Goal: Information Seeking & Learning: Learn about a topic

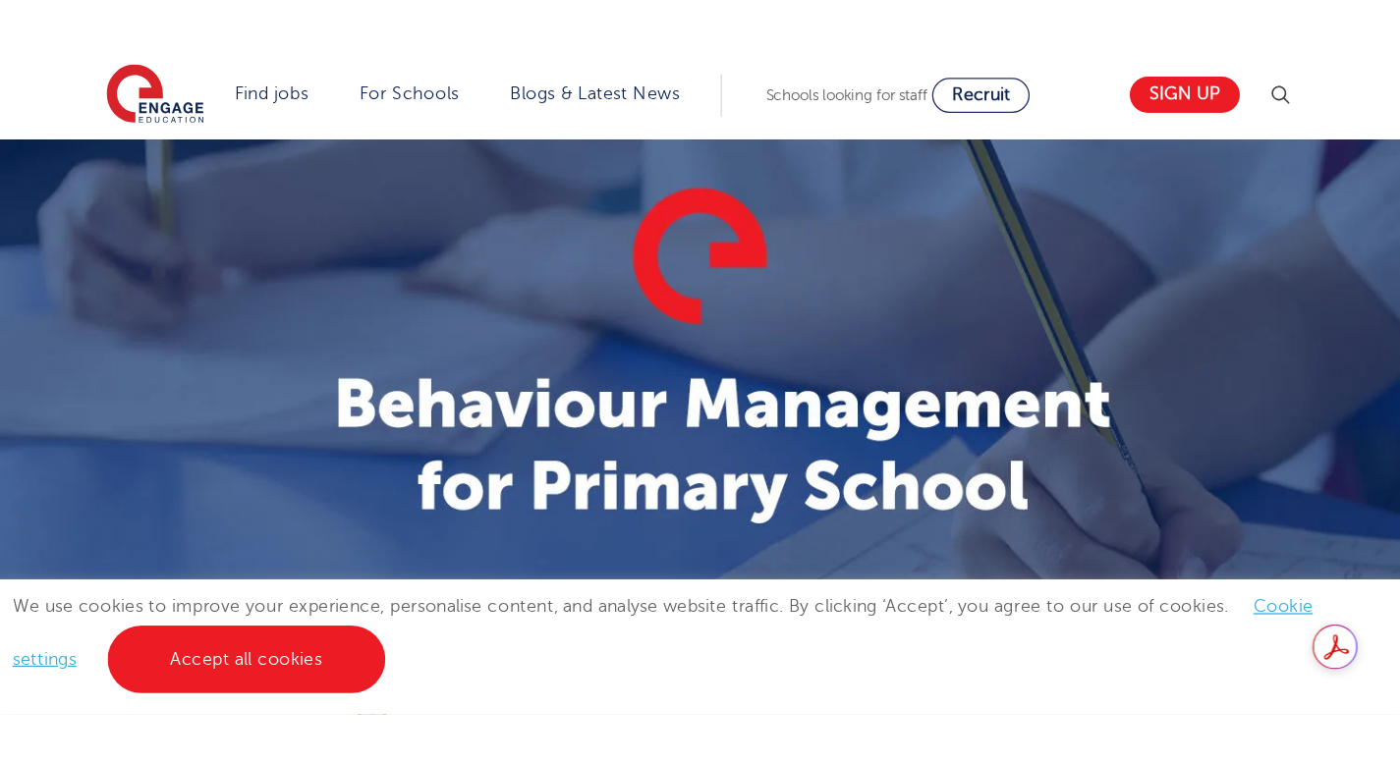
scroll to position [605, 0]
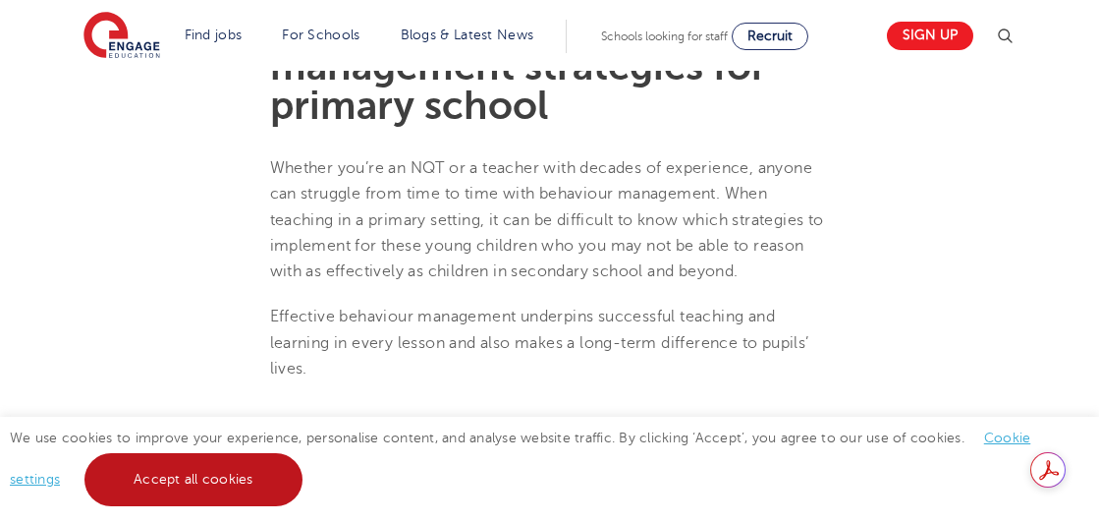
click at [242, 488] on link "Accept all cookies" at bounding box center [193, 479] width 218 height 53
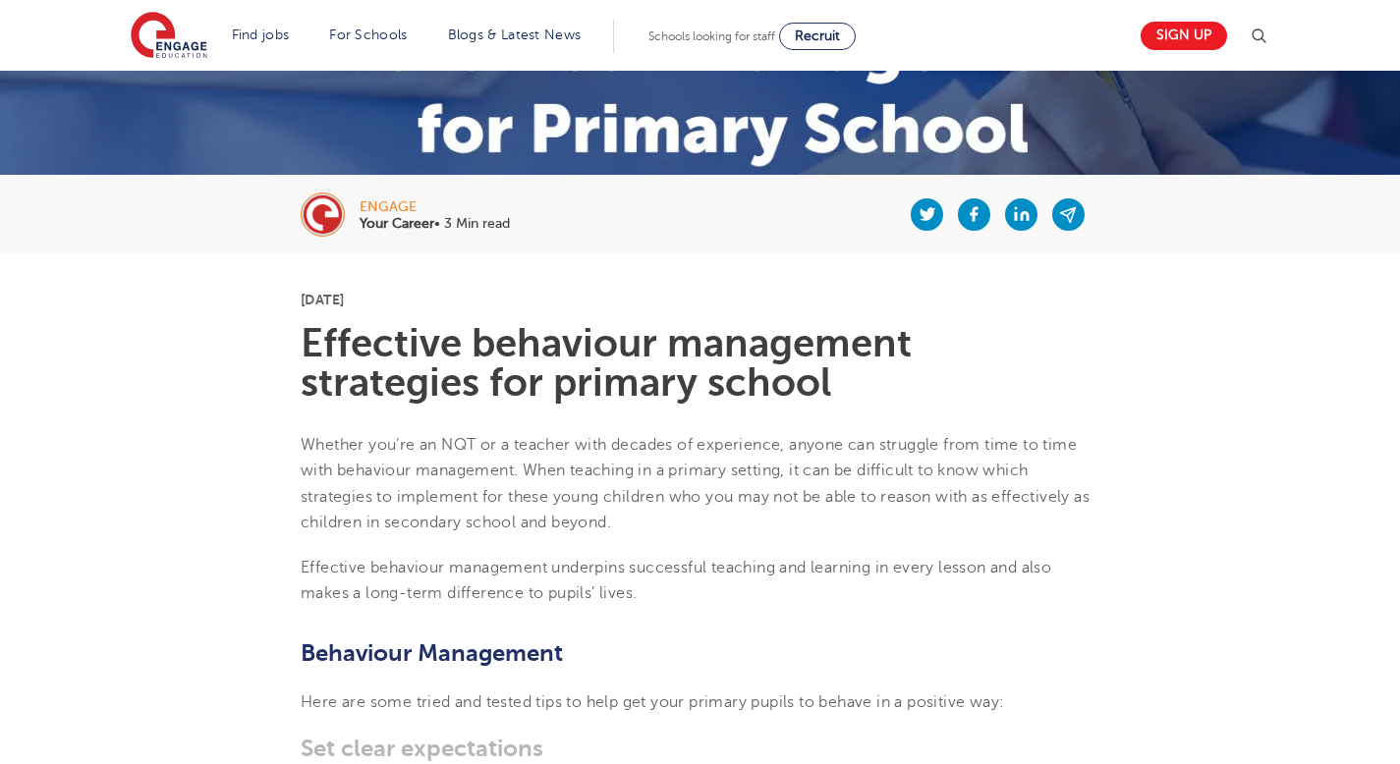
scroll to position [103, 0]
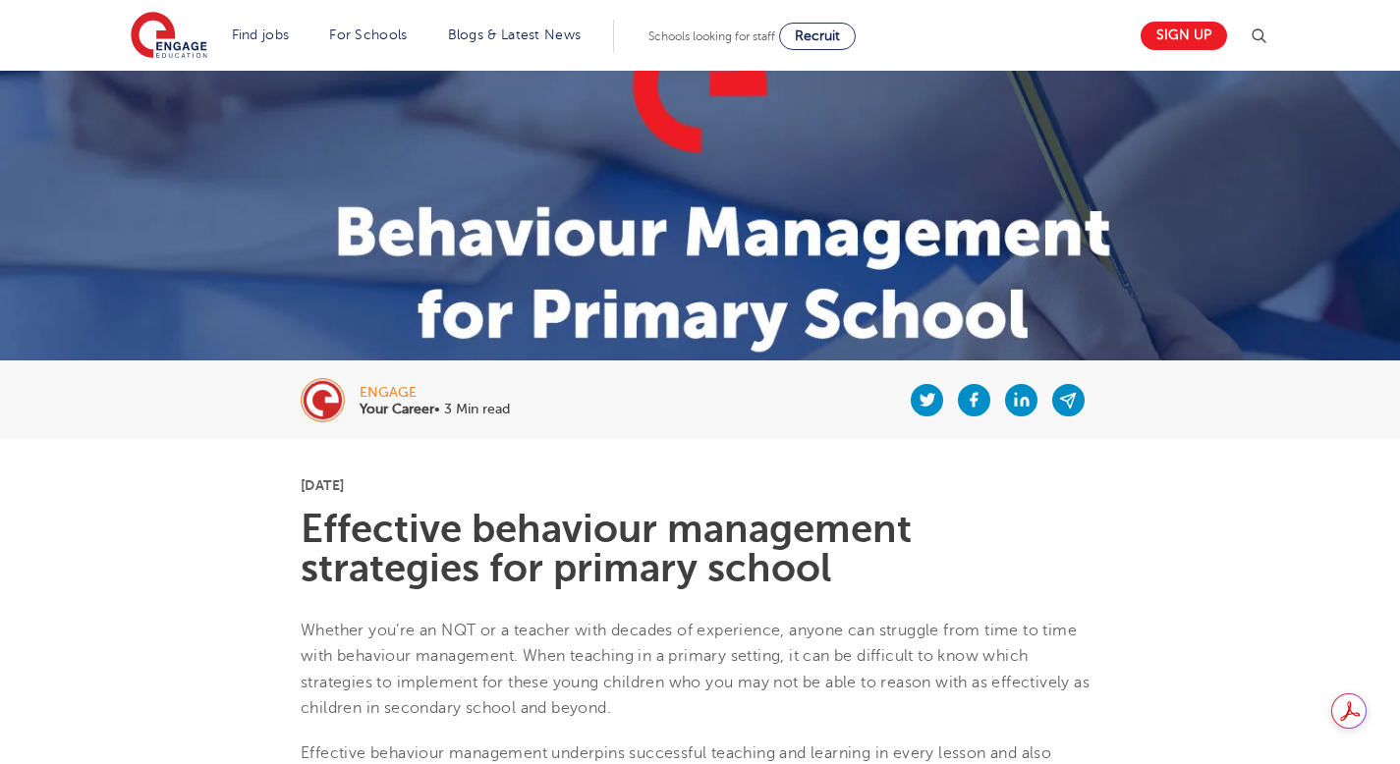
click at [317, 522] on h1 "Effective behaviour management strategies for primary school" at bounding box center [700, 549] width 799 height 79
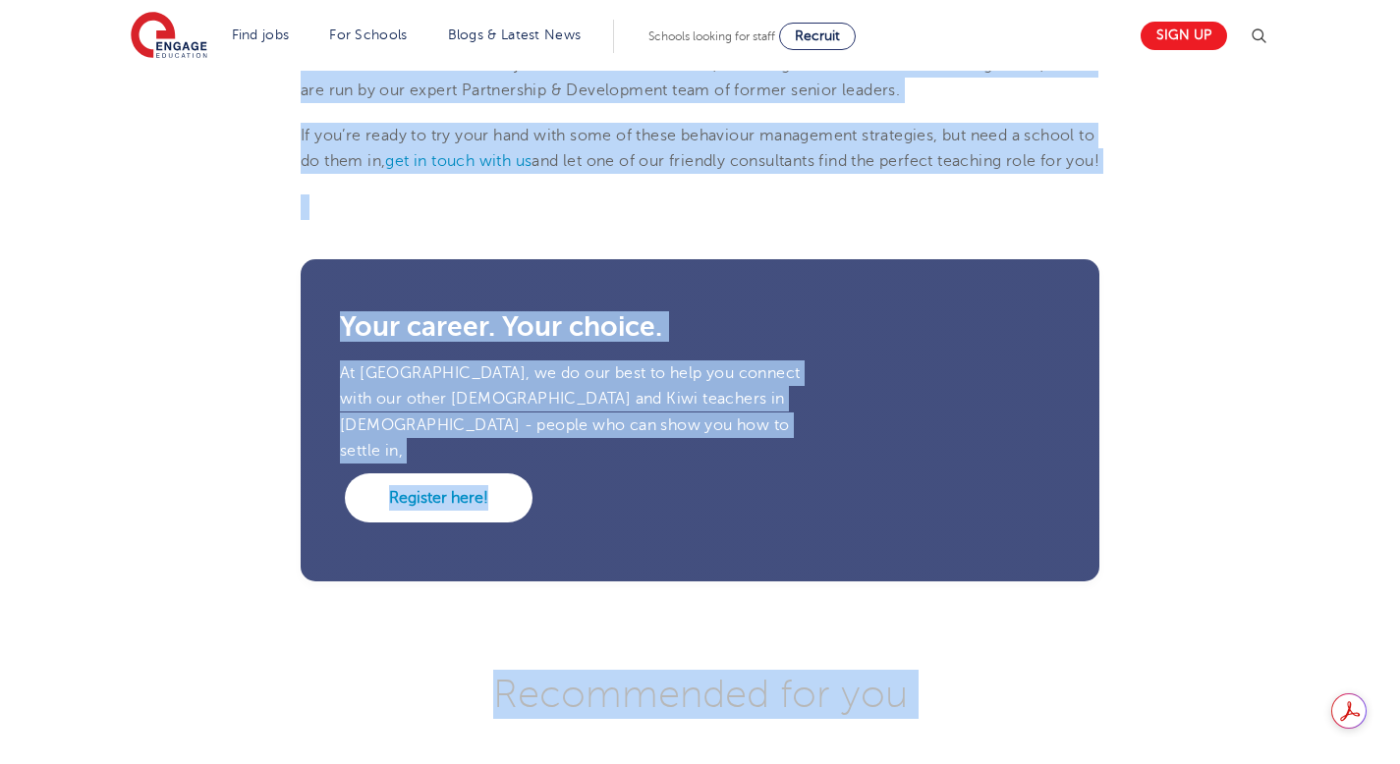
scroll to position [2810, 0]
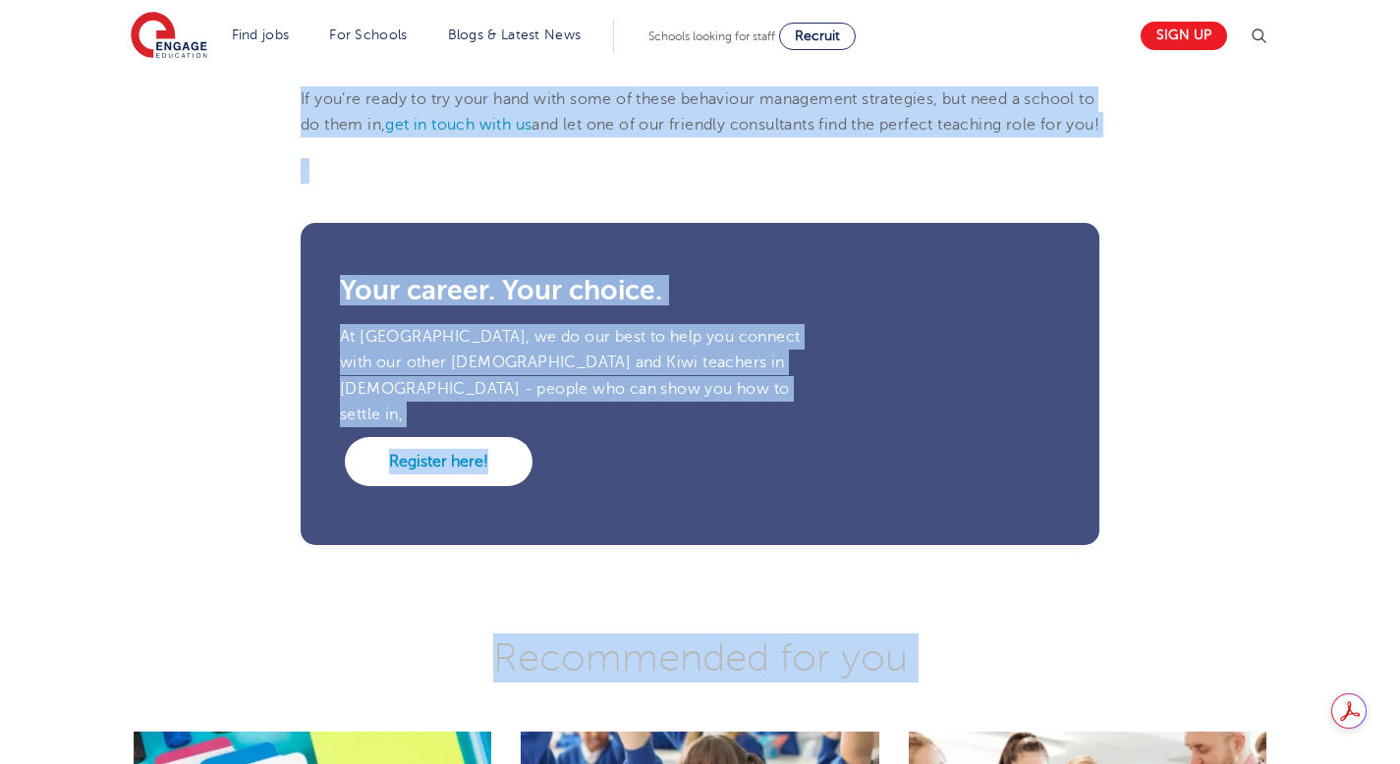
drag, startPoint x: 302, startPoint y: 525, endPoint x: 1041, endPoint y: 163, distance: 823.6
copy section "Loremipsu dolorsita consectetu adipiscing eli seddoei tempor Incidid utl’et do …"
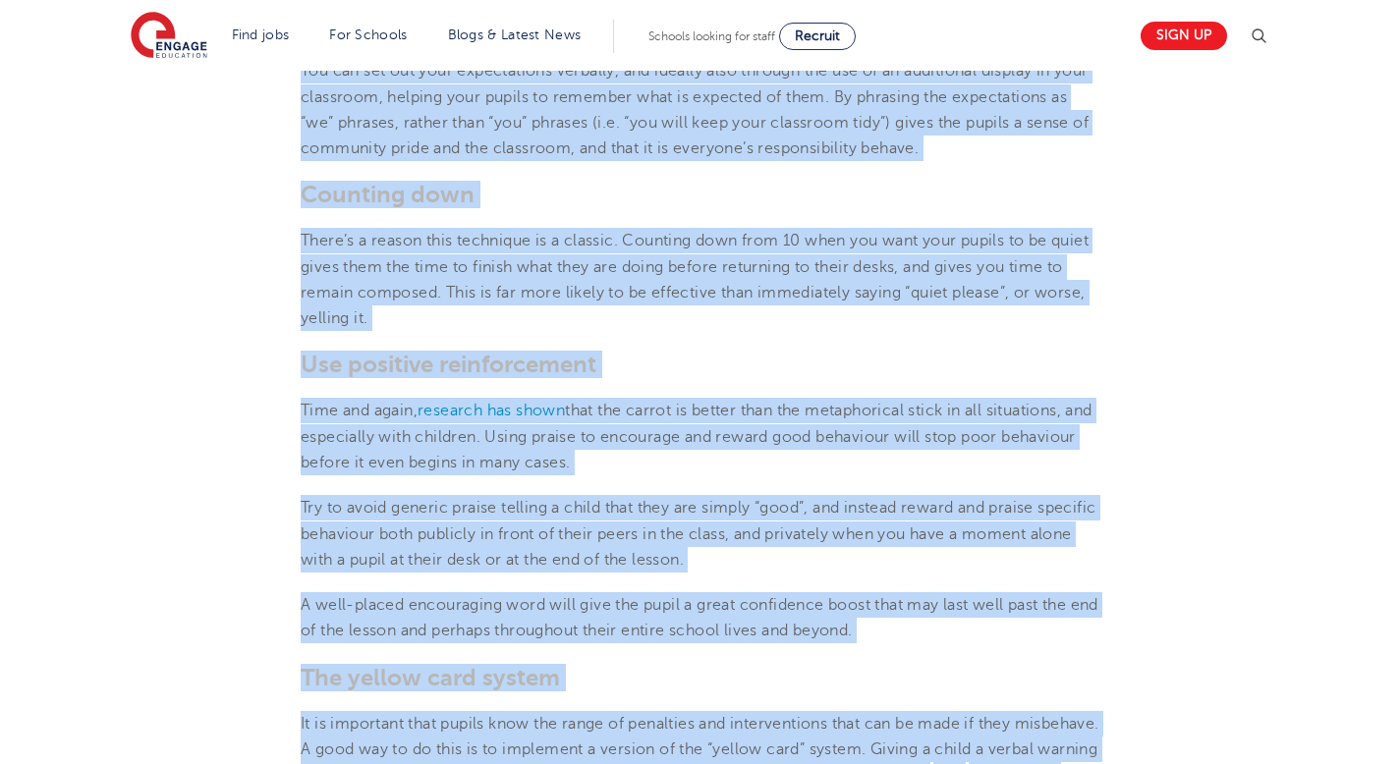
scroll to position [287, 0]
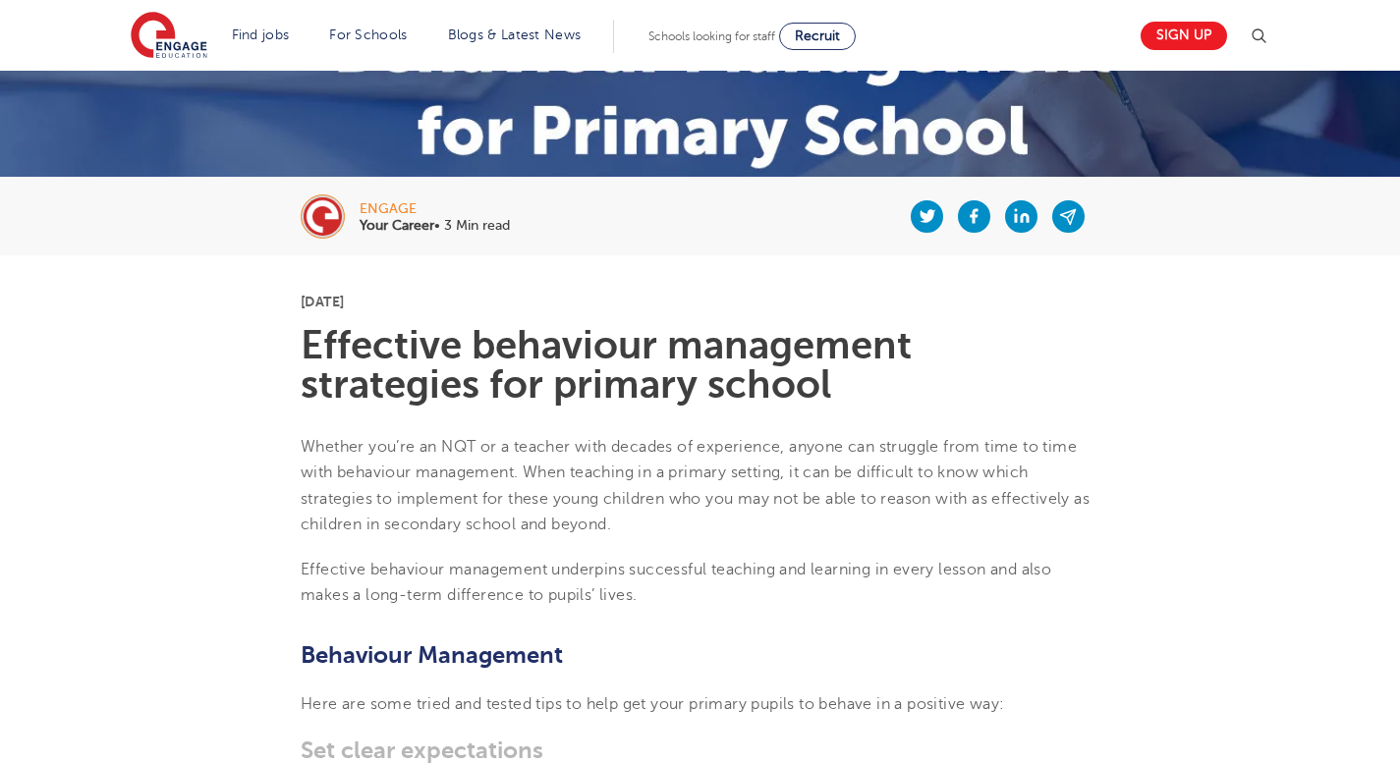
click at [541, 296] on p "[DATE]" at bounding box center [700, 302] width 799 height 14
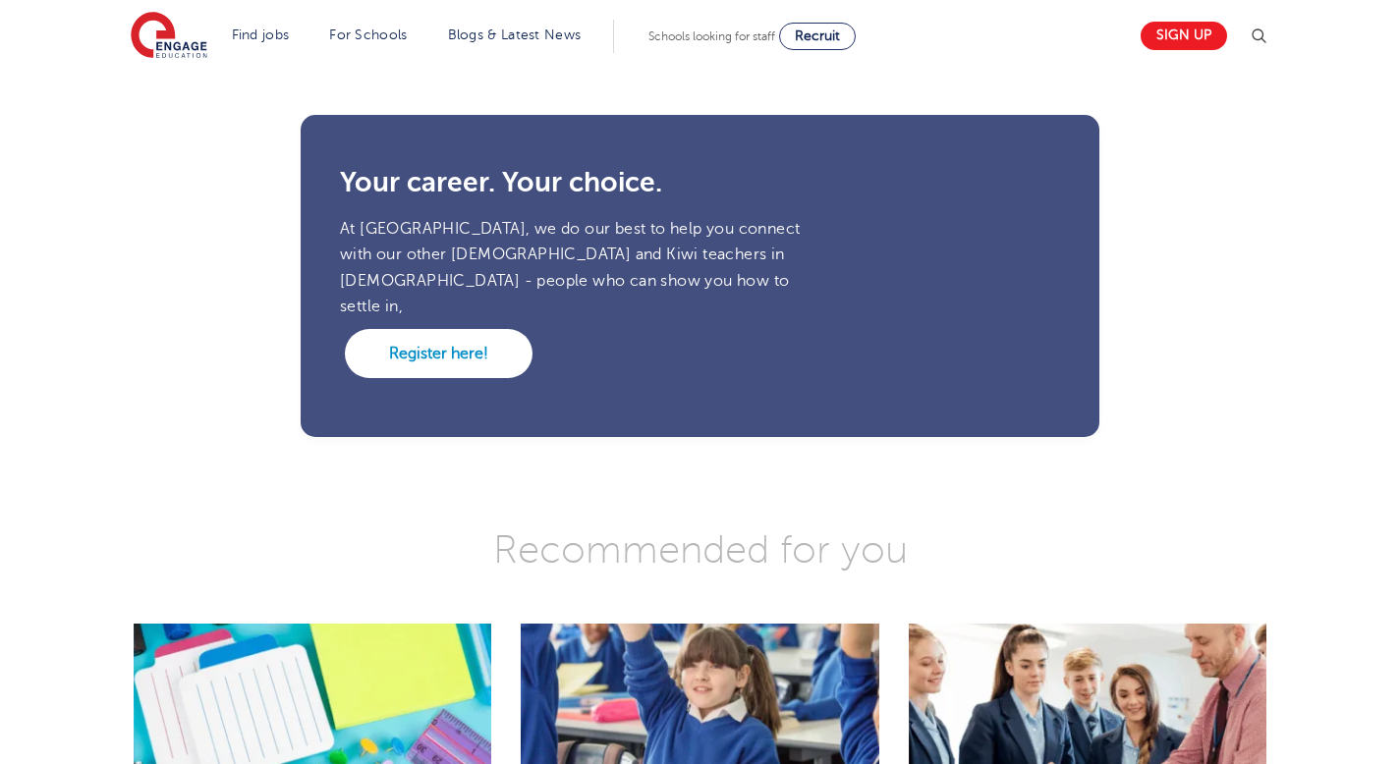
scroll to position [3212, 0]
